Goal: Information Seeking & Learning: Learn about a topic

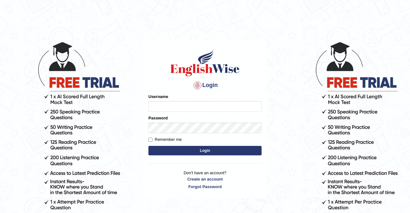
type input "cansu_parramatta"
click at [195, 148] on button "Login" at bounding box center [204, 150] width 113 height 9
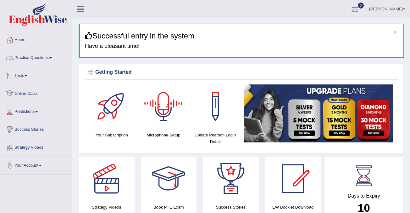
click at [25, 58] on link "Practice Questions" at bounding box center [36, 57] width 72 height 16
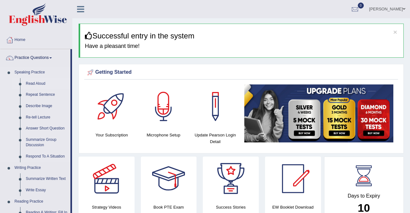
click at [40, 84] on link "Read Aloud" at bounding box center [46, 83] width 47 height 11
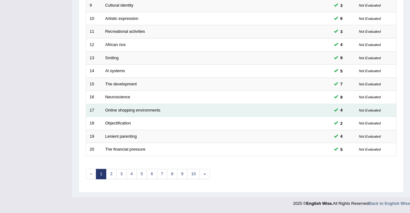
scroll to position [204, 0]
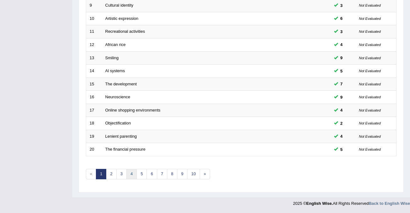
click at [130, 173] on link "4" at bounding box center [131, 173] width 10 height 10
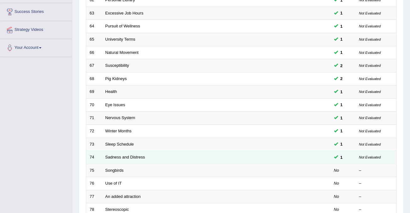
scroll to position [143, 0]
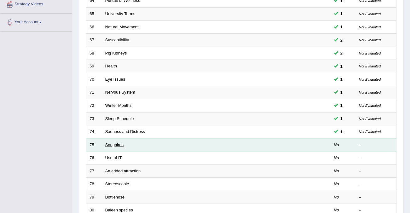
click at [117, 146] on link "Songbirds" at bounding box center [114, 144] width 19 height 5
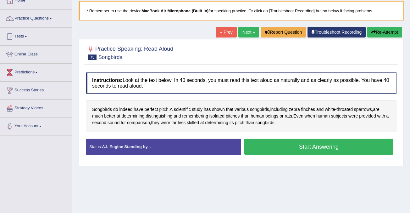
scroll to position [67, 0]
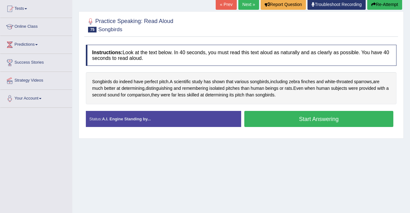
click at [318, 120] on button "Start Answering" at bounding box center [318, 119] width 149 height 16
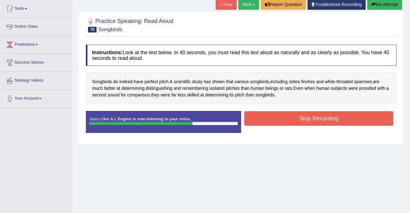
click at [299, 117] on button "Stop Recording" at bounding box center [318, 118] width 149 height 14
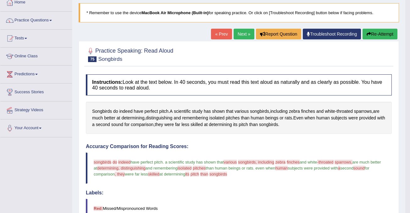
scroll to position [48, 0]
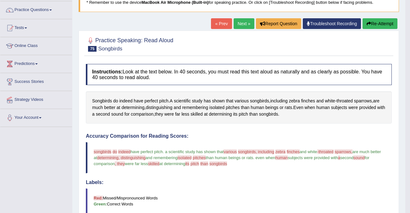
click at [384, 22] on button "Re-Attempt" at bounding box center [379, 23] width 35 height 11
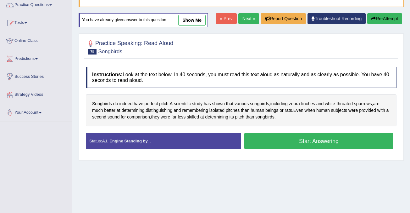
click at [301, 139] on button "Start Answering" at bounding box center [318, 141] width 149 height 16
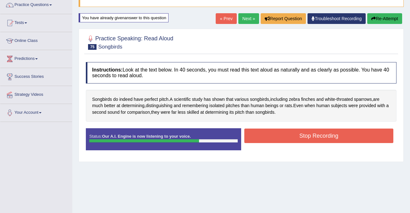
click at [309, 134] on button "Stop Recording" at bounding box center [318, 135] width 149 height 14
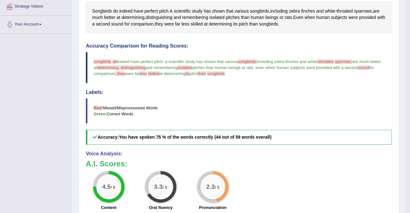
scroll to position [54, 0]
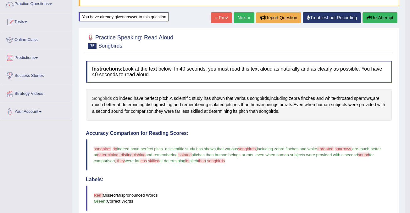
click at [111, 98] on span "Songbirds" at bounding box center [102, 98] width 20 height 7
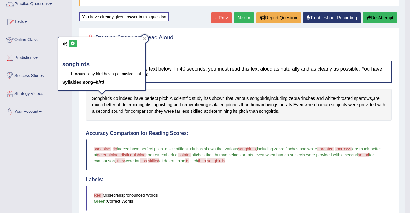
click at [74, 43] on icon at bounding box center [72, 43] width 5 height 4
click at [143, 38] on div at bounding box center [145, 39] width 8 height 8
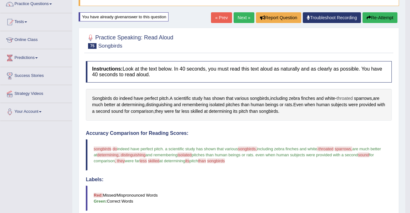
click at [350, 96] on span "throated" at bounding box center [345, 98] width 16 height 7
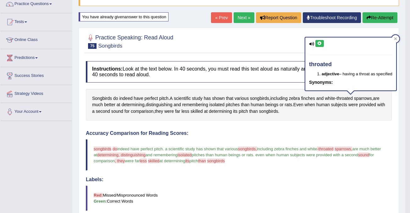
click at [319, 44] on icon at bounding box center [319, 43] width 5 height 4
click at [397, 37] on icon at bounding box center [395, 38] width 3 height 3
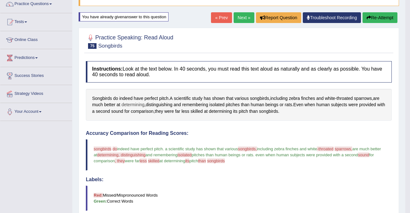
click at [138, 105] on span "determining" at bounding box center [132, 104] width 23 height 7
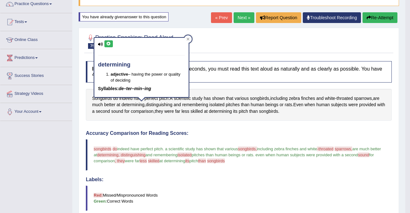
click at [110, 43] on icon at bounding box center [108, 44] width 5 height 4
click at [188, 40] on icon at bounding box center [187, 39] width 3 height 3
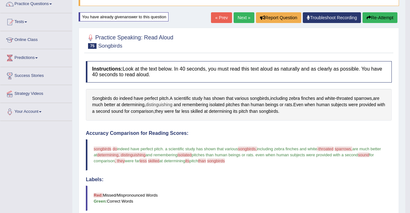
click at [162, 105] on span "distinguishing" at bounding box center [159, 104] width 27 height 7
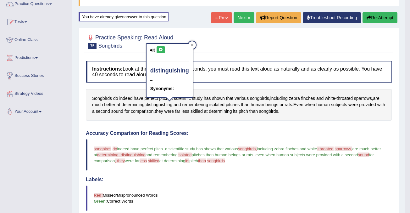
click at [160, 48] on icon at bounding box center [160, 50] width 5 height 4
click at [162, 51] on icon at bounding box center [160, 50] width 5 height 4
click at [191, 46] on icon at bounding box center [192, 44] width 3 height 3
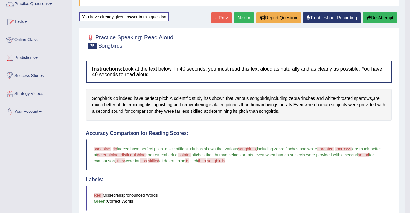
click at [224, 105] on span "isolated" at bounding box center [216, 104] width 15 height 7
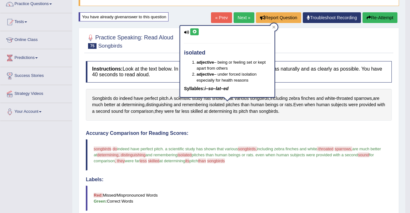
click at [193, 33] on icon at bounding box center [194, 32] width 5 height 4
click at [275, 27] on icon at bounding box center [273, 26] width 3 height 3
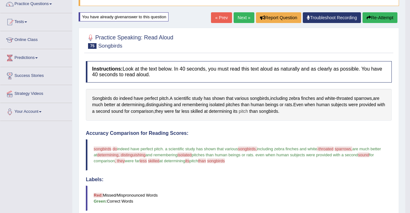
click at [248, 110] on span "pitch" at bounding box center [243, 111] width 9 height 7
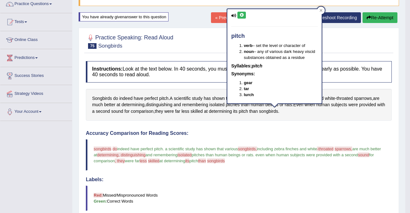
click at [240, 15] on icon at bounding box center [241, 15] width 5 height 4
click at [250, 125] on div "Instructions: Look at the text below. In 40 seconds, you must read this text al…" at bounding box center [238, 206] width 309 height 297
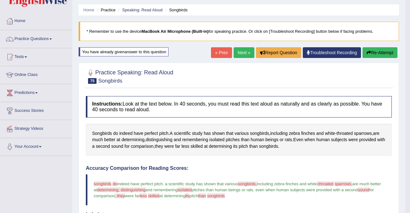
scroll to position [16, 0]
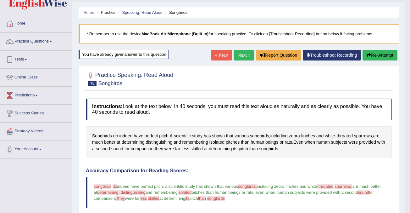
click at [238, 53] on link "Next »" at bounding box center [244, 55] width 21 height 11
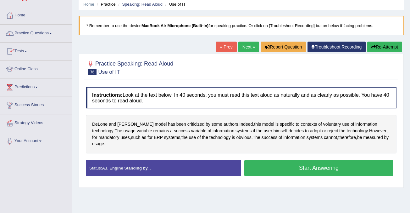
click at [308, 168] on button "Start Answering" at bounding box center [318, 168] width 149 height 16
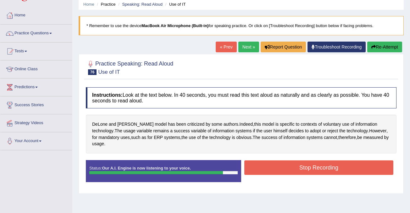
click at [334, 169] on button "Stop Recording" at bounding box center [318, 167] width 149 height 14
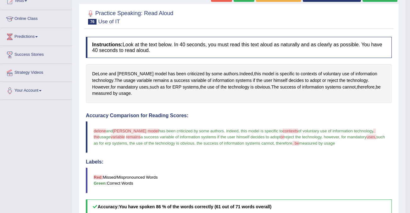
scroll to position [93, 0]
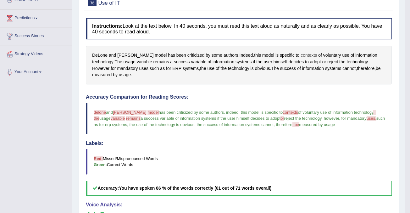
click at [301, 53] on span "contexts" at bounding box center [309, 55] width 16 height 7
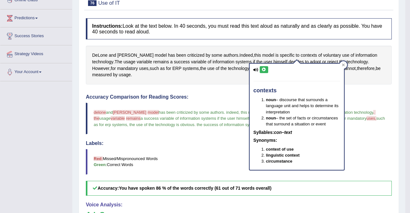
click at [263, 68] on icon at bounding box center [264, 70] width 5 height 4
click at [345, 64] on div at bounding box center [344, 65] width 8 height 8
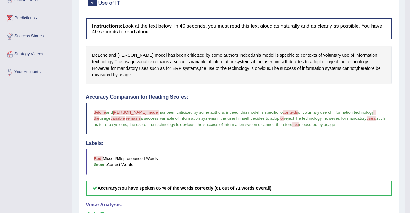
click at [144, 65] on span "variable" at bounding box center [144, 61] width 15 height 7
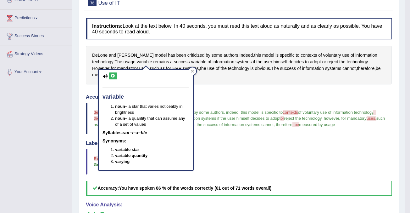
click at [145, 70] on div "variable noun – a star that varies noticeably in brightness noun – a quantity t…" at bounding box center [146, 120] width 94 height 100
click at [158, 52] on div "DeLone and McLean's model has been criticized by some authors . Indeed , this m…" at bounding box center [239, 65] width 306 height 38
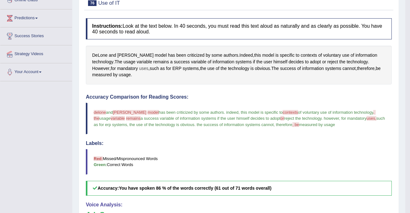
click at [144, 71] on span "uses" at bounding box center [143, 68] width 9 height 7
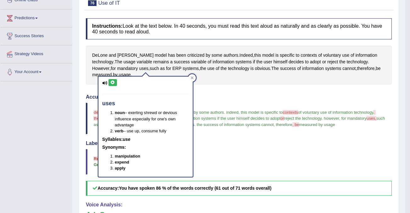
click at [112, 82] on icon at bounding box center [112, 82] width 5 height 4
click at [192, 78] on icon at bounding box center [192, 77] width 3 height 3
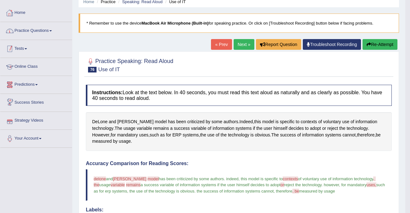
scroll to position [13, 0]
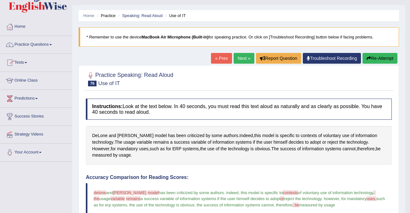
click at [242, 57] on link "Next »" at bounding box center [244, 58] width 21 height 11
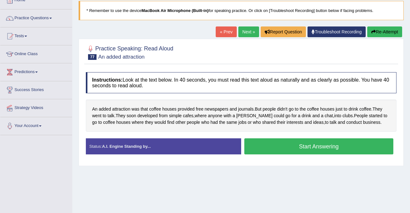
click at [328, 146] on button "Start Answering" at bounding box center [318, 146] width 149 height 16
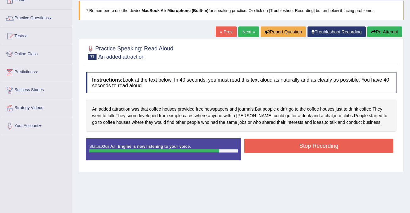
click at [328, 146] on button "Stop Recording" at bounding box center [318, 145] width 149 height 14
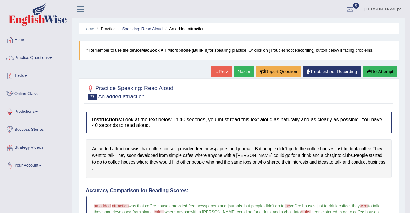
click at [45, 55] on link "Practice Questions" at bounding box center [36, 57] width 72 height 16
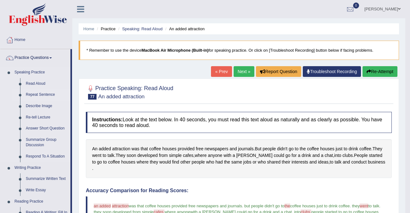
click at [42, 95] on link "Repeat Sentence" at bounding box center [46, 94] width 47 height 11
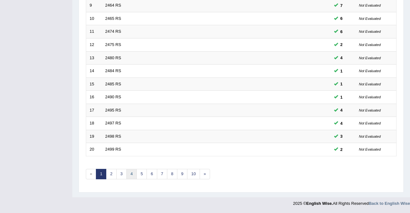
click at [131, 172] on link "4" at bounding box center [131, 173] width 10 height 10
click at [144, 175] on link "5" at bounding box center [141, 173] width 10 height 10
click at [151, 175] on link "6" at bounding box center [151, 173] width 10 height 10
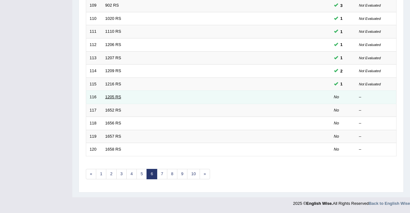
click at [111, 95] on link "1205 RS" at bounding box center [113, 96] width 16 height 5
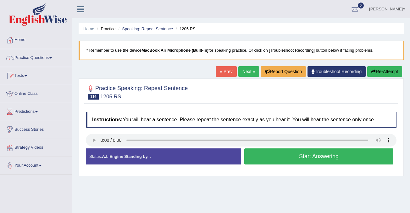
click at [298, 155] on button "Start Answering" at bounding box center [318, 156] width 149 height 16
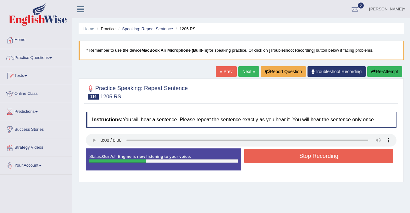
click at [298, 155] on button "Stop Recording" at bounding box center [318, 155] width 149 height 14
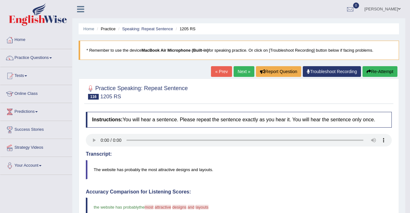
click at [239, 72] on link "Next »" at bounding box center [244, 71] width 21 height 11
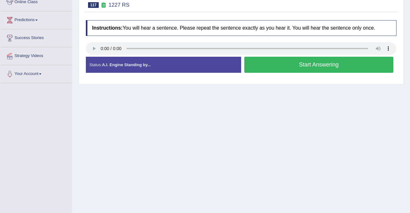
scroll to position [85, 0]
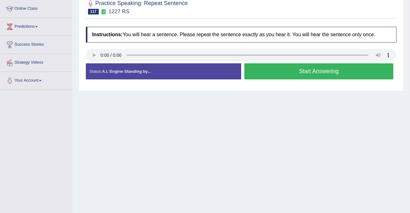
click at [332, 74] on button "Start Answering" at bounding box center [318, 71] width 149 height 16
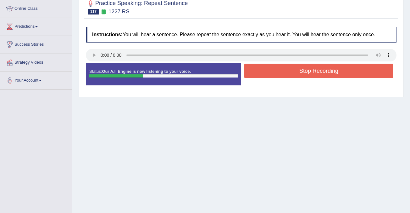
click at [332, 74] on button "Stop Recording" at bounding box center [318, 71] width 149 height 14
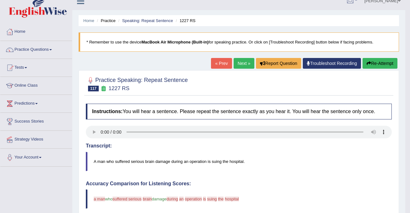
scroll to position [0, 0]
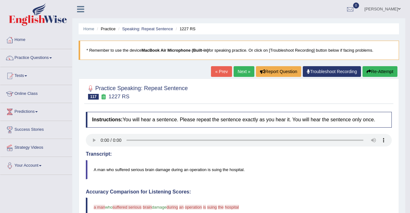
click at [378, 73] on button "Re-Attempt" at bounding box center [379, 71] width 35 height 11
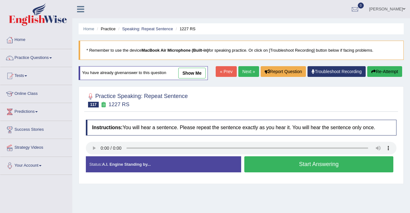
click at [301, 163] on button "Start Answering" at bounding box center [318, 164] width 149 height 16
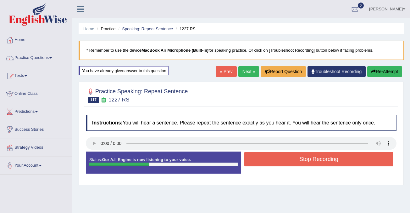
click at [301, 163] on button "Stop Recording" at bounding box center [318, 159] width 149 height 14
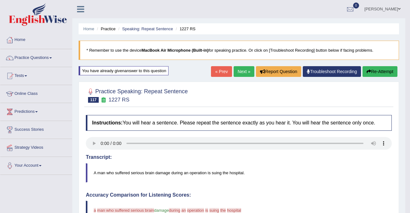
click at [381, 73] on button "Re-Attempt" at bounding box center [379, 71] width 35 height 11
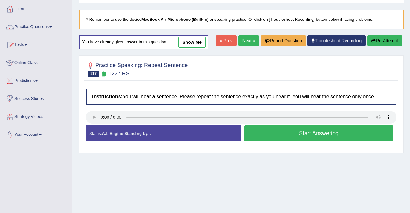
scroll to position [42, 0]
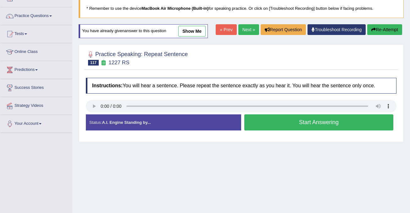
click at [329, 125] on button "Start Answering" at bounding box center [318, 122] width 149 height 16
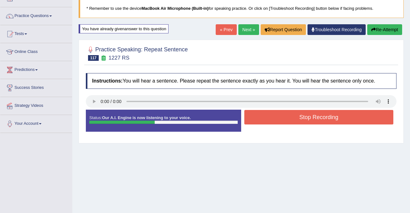
click at [334, 115] on button "Stop Recording" at bounding box center [318, 117] width 149 height 14
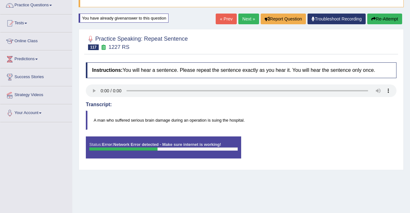
scroll to position [0, 0]
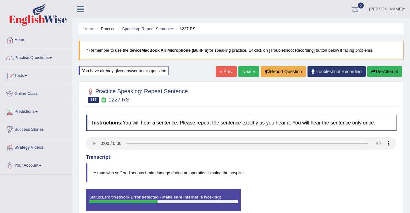
click at [383, 70] on button "Re-Attempt" at bounding box center [384, 71] width 35 height 11
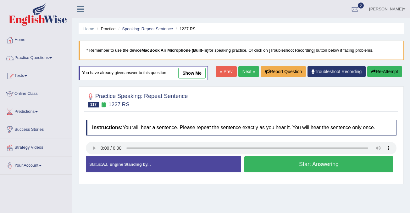
click at [308, 165] on button "Start Answering" at bounding box center [318, 164] width 149 height 16
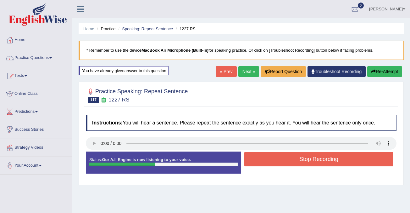
click at [308, 156] on button "Stop Recording" at bounding box center [318, 159] width 149 height 14
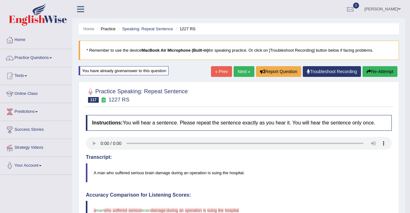
click at [240, 76] on link "Next »" at bounding box center [244, 71] width 21 height 11
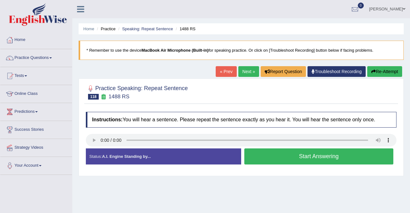
click at [285, 154] on button "Start Answering" at bounding box center [318, 156] width 149 height 16
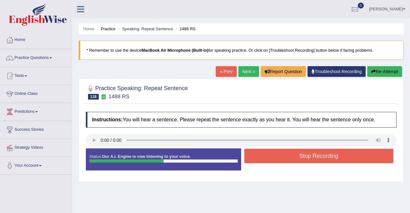
click at [310, 156] on button "Stop Recording" at bounding box center [318, 155] width 149 height 14
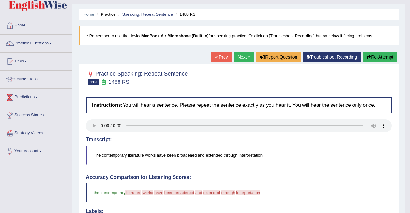
scroll to position [16, 0]
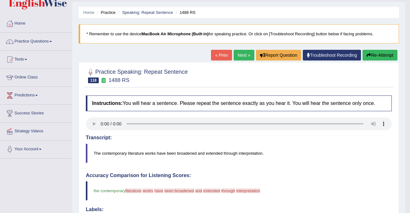
click at [238, 55] on link "Next »" at bounding box center [244, 55] width 21 height 11
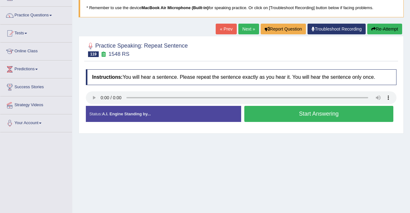
click at [339, 115] on button "Start Answering" at bounding box center [318, 114] width 149 height 16
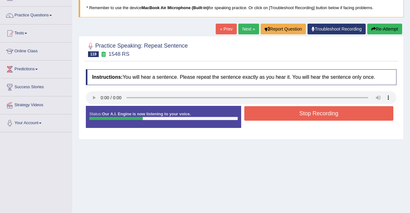
click at [339, 115] on button "Stop Recording" at bounding box center [318, 113] width 149 height 14
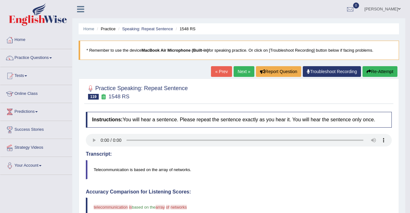
click at [243, 69] on link "Next »" at bounding box center [244, 71] width 21 height 11
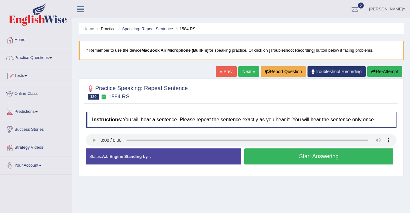
click at [315, 154] on button "Start Answering" at bounding box center [318, 156] width 149 height 16
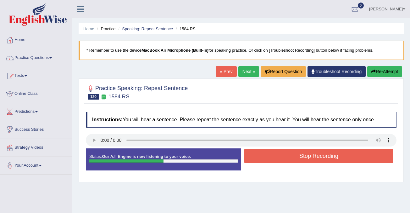
click at [319, 156] on button "Stop Recording" at bounding box center [318, 155] width 149 height 14
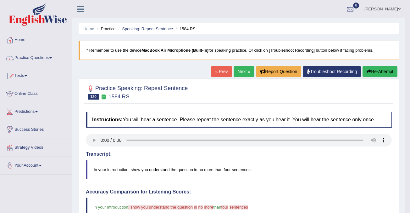
click at [242, 69] on link "Next »" at bounding box center [244, 71] width 21 height 11
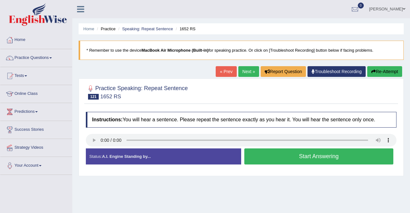
click at [311, 159] on button "Start Answering" at bounding box center [318, 156] width 149 height 16
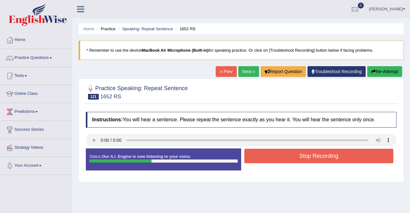
click at [311, 159] on button "Stop Recording" at bounding box center [318, 155] width 149 height 14
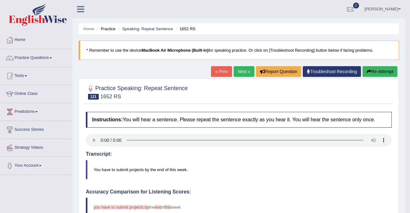
click at [379, 70] on button "Re-Attempt" at bounding box center [379, 71] width 35 height 11
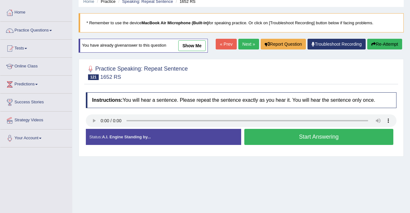
click at [315, 137] on button "Start Answering" at bounding box center [318, 137] width 149 height 16
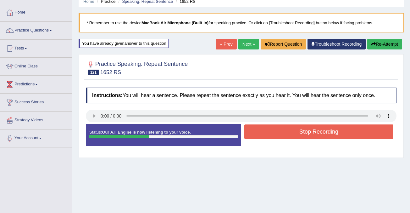
click at [316, 132] on button "Stop Recording" at bounding box center [318, 131] width 149 height 14
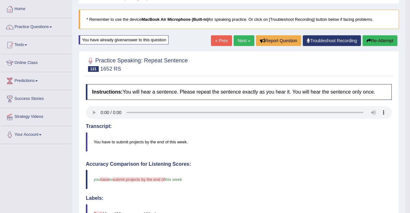
scroll to position [28, 0]
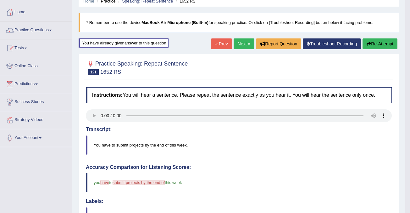
click at [382, 45] on button "Re-Attempt" at bounding box center [379, 43] width 35 height 11
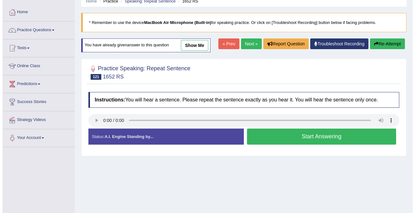
scroll to position [32, 0]
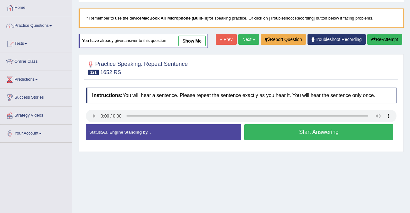
click at [319, 133] on button "Start Answering" at bounding box center [318, 132] width 149 height 16
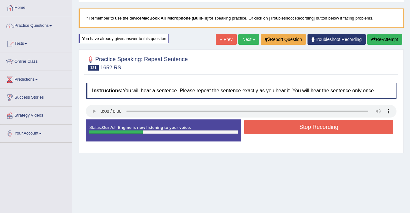
click at [322, 126] on button "Stop Recording" at bounding box center [318, 126] width 149 height 14
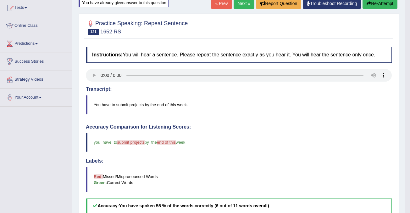
scroll to position [0, 0]
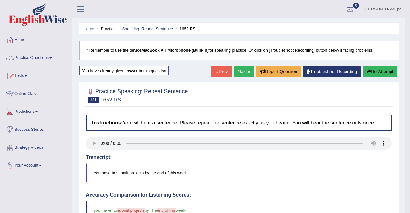
click at [241, 68] on link "Next »" at bounding box center [244, 71] width 21 height 11
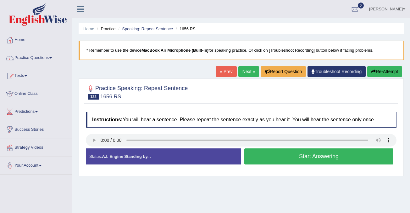
click at [310, 155] on button "Start Answering" at bounding box center [318, 156] width 149 height 16
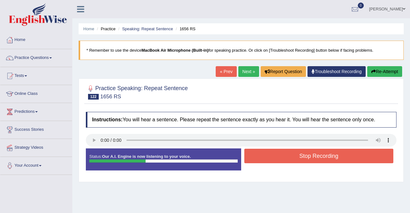
click at [310, 155] on button "Stop Recording" at bounding box center [318, 155] width 149 height 14
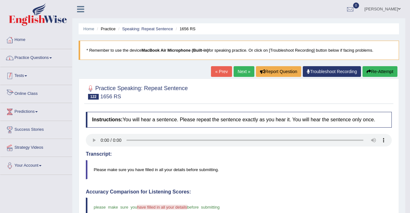
click at [32, 60] on link "Practice Questions" at bounding box center [36, 57] width 72 height 16
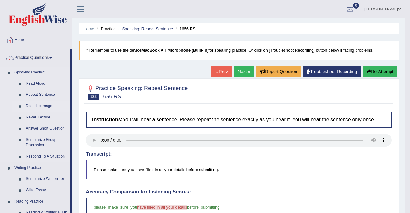
click at [36, 106] on link "Describe Image" at bounding box center [46, 105] width 47 height 11
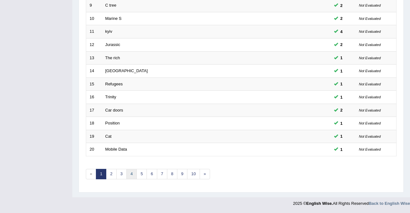
click at [132, 174] on link "4" at bounding box center [131, 173] width 10 height 10
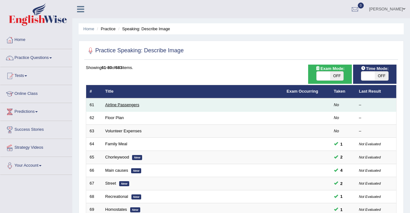
click at [116, 104] on link "Airline Passengers" at bounding box center [122, 104] width 34 height 5
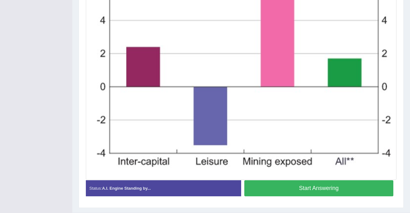
scroll to position [235, 0]
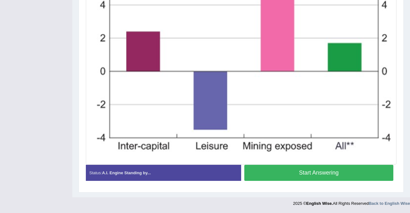
click at [307, 173] on button "Start Answering" at bounding box center [318, 172] width 149 height 16
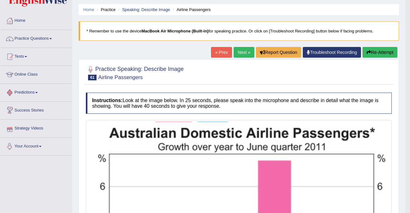
scroll to position [0, 0]
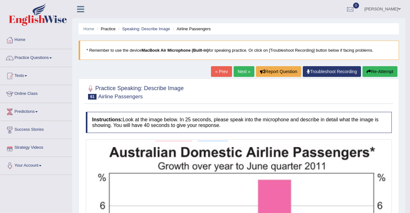
click at [240, 74] on link "Next »" at bounding box center [244, 71] width 21 height 11
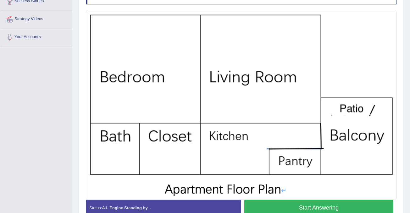
scroll to position [143, 0]
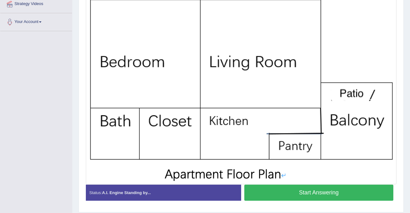
click at [316, 190] on button "Start Answering" at bounding box center [318, 192] width 149 height 16
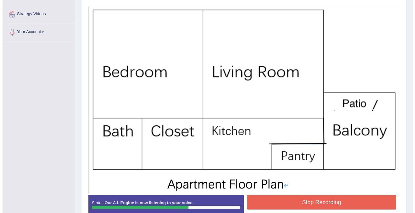
scroll to position [141, 0]
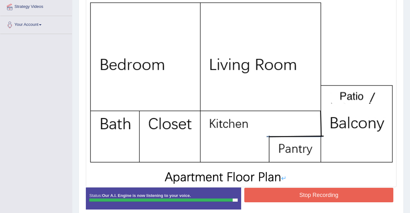
click at [330, 193] on button "Stop Recording" at bounding box center [318, 194] width 149 height 14
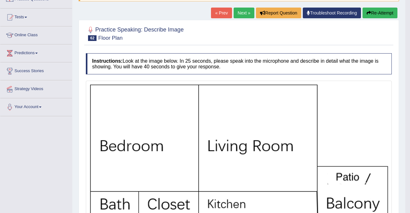
scroll to position [58, 0]
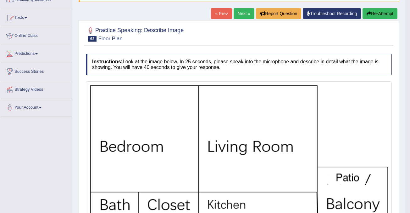
click at [383, 17] on button "Re-Attempt" at bounding box center [379, 13] width 35 height 11
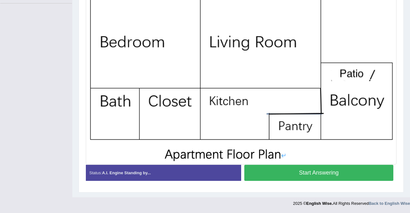
click at [308, 173] on button "Start Answering" at bounding box center [318, 172] width 149 height 16
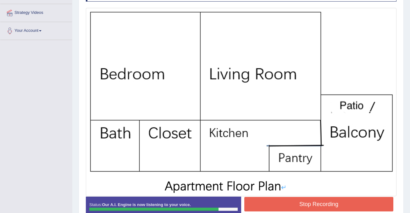
scroll to position [131, 0]
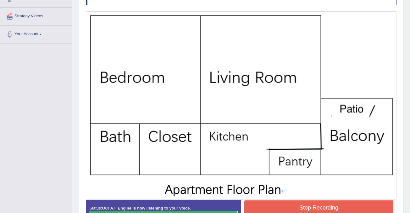
click at [307, 203] on button "Stop Recording" at bounding box center [318, 207] width 149 height 14
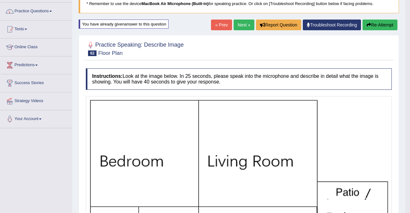
scroll to position [36, 0]
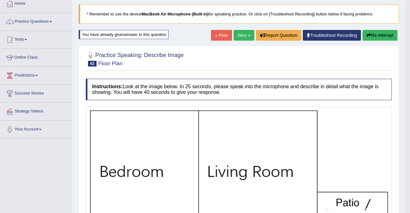
click at [243, 34] on link "Next »" at bounding box center [244, 35] width 21 height 11
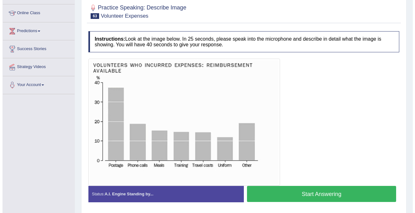
scroll to position [84, 0]
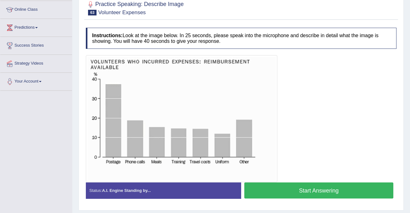
click at [334, 192] on button "Start Answering" at bounding box center [318, 190] width 149 height 16
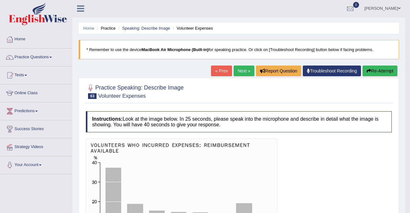
scroll to position [0, 0]
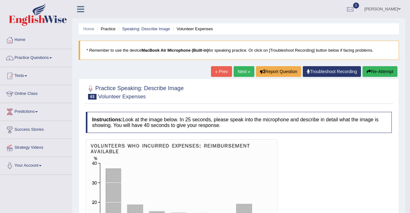
click at [235, 73] on link "Next »" at bounding box center [244, 71] width 21 height 11
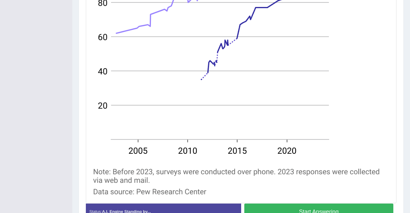
scroll to position [228, 0]
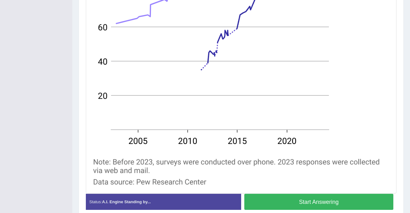
click at [289, 204] on button "Start Answering" at bounding box center [318, 201] width 149 height 16
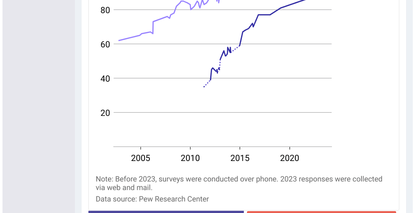
scroll to position [263, 0]
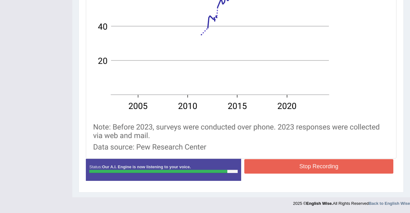
click at [326, 166] on button "Stop Recording" at bounding box center [318, 166] width 149 height 14
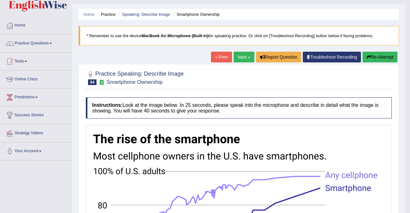
scroll to position [3, 0]
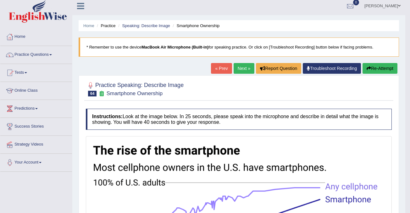
click at [381, 71] on button "Re-Attempt" at bounding box center [379, 68] width 35 height 11
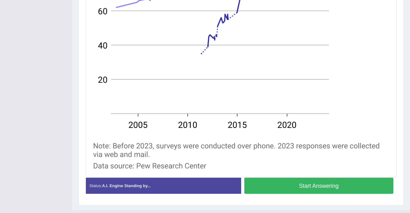
click at [290, 182] on button "Start Answering" at bounding box center [318, 185] width 149 height 16
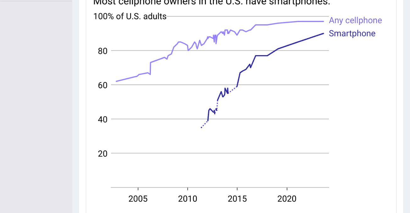
scroll to position [172, 0]
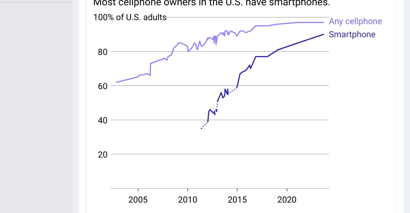
click at [289, 186] on img at bounding box center [240, 111] width 307 height 279
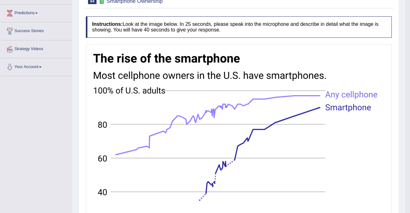
scroll to position [0, 0]
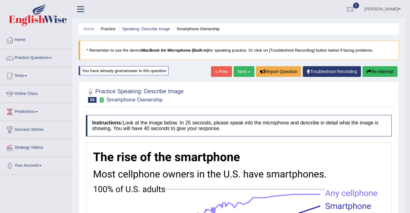
click at [240, 69] on link "Next »" at bounding box center [244, 71] width 21 height 11
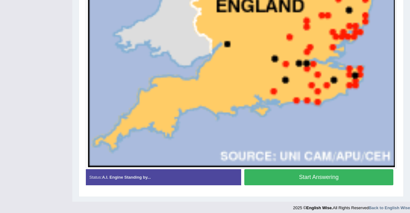
scroll to position [311, 0]
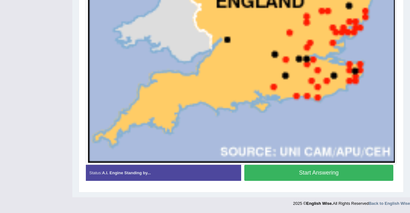
click at [302, 173] on button "Start Answering" at bounding box center [318, 172] width 149 height 16
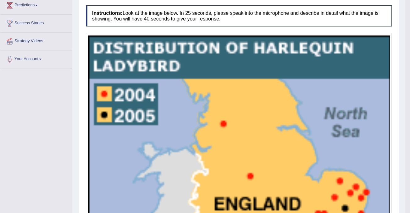
scroll to position [106, 0]
